Goal: Task Accomplishment & Management: Use online tool/utility

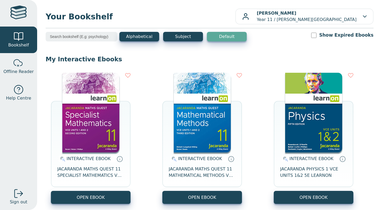
click at [190, 117] on img at bounding box center [202, 113] width 57 height 80
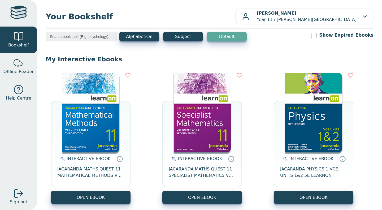
click at [98, 111] on img at bounding box center [90, 113] width 57 height 80
